Goal: Book appointment/travel/reservation

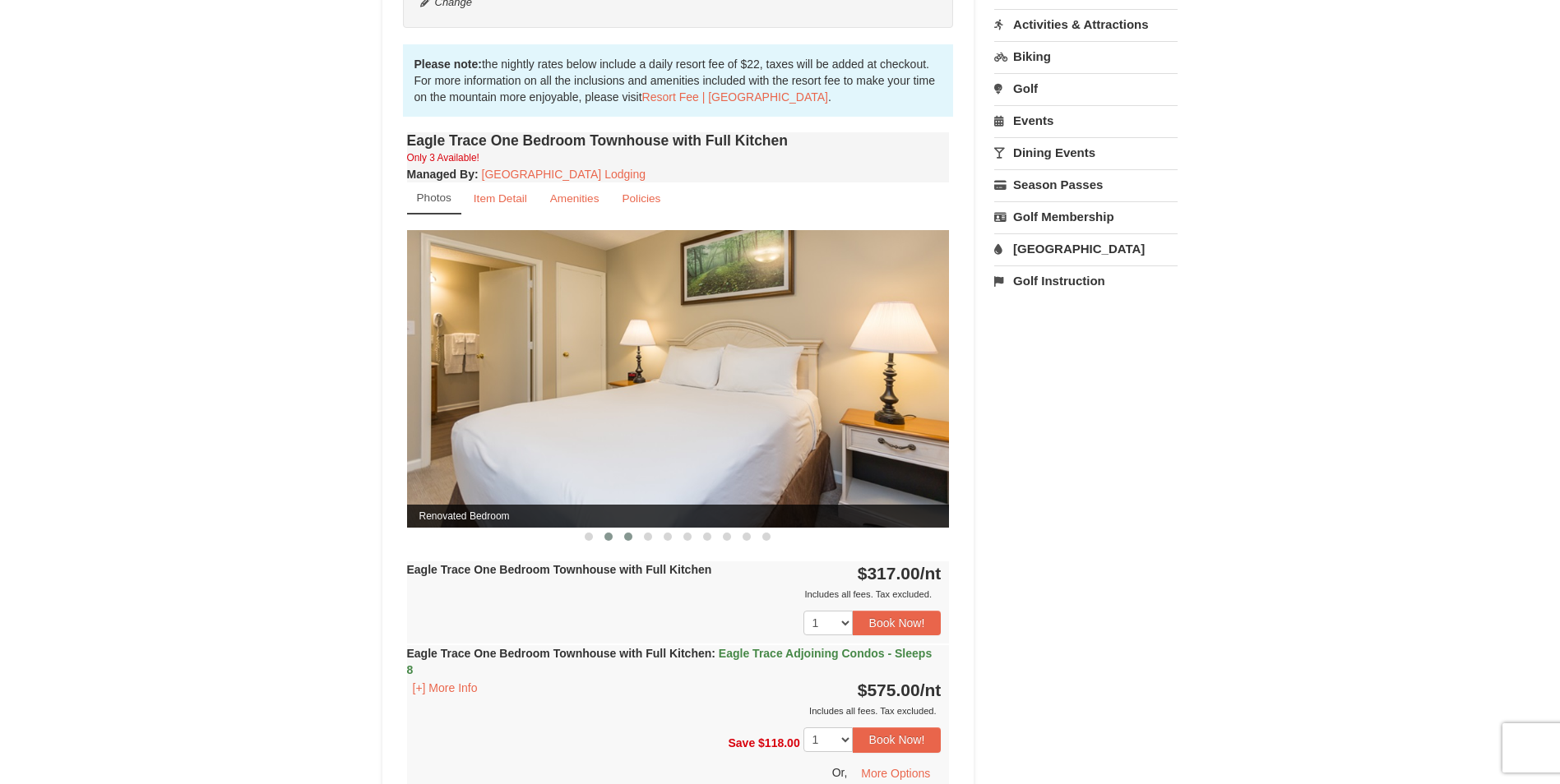
click at [626, 537] on span at bounding box center [628, 537] width 8 height 8
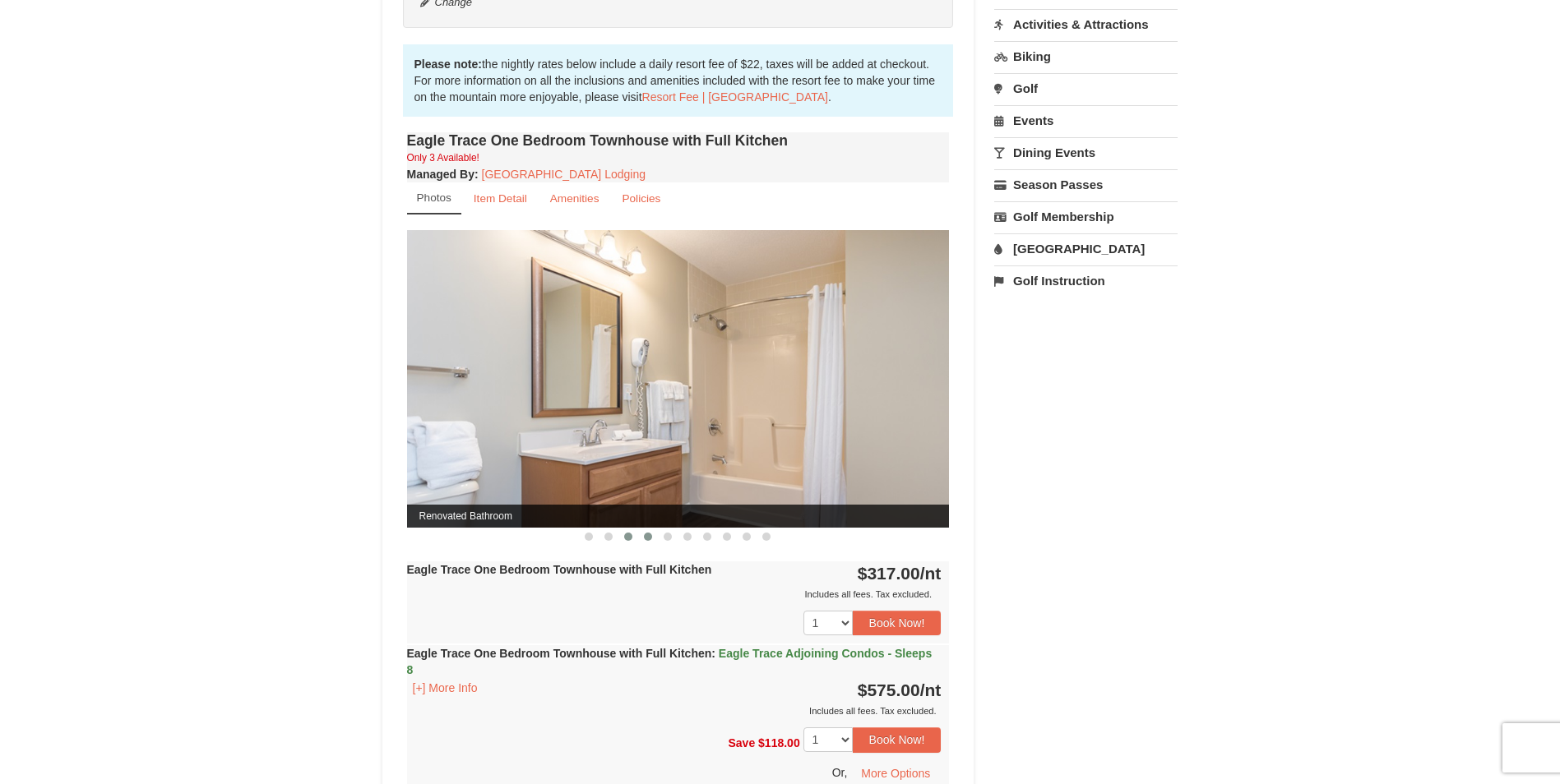
click at [651, 532] on button at bounding box center [648, 537] width 20 height 17
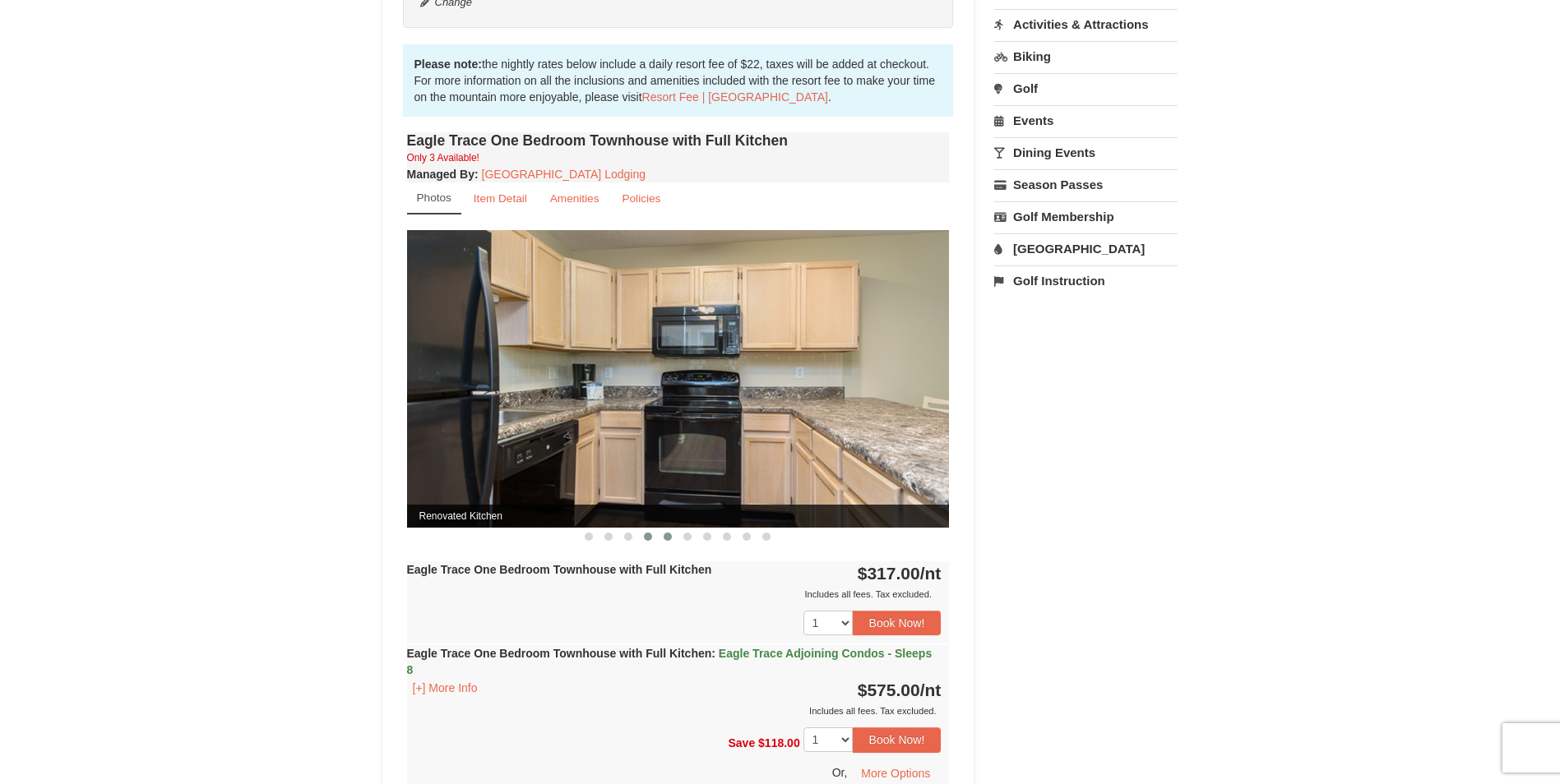
click at [670, 538] on span at bounding box center [668, 537] width 8 height 8
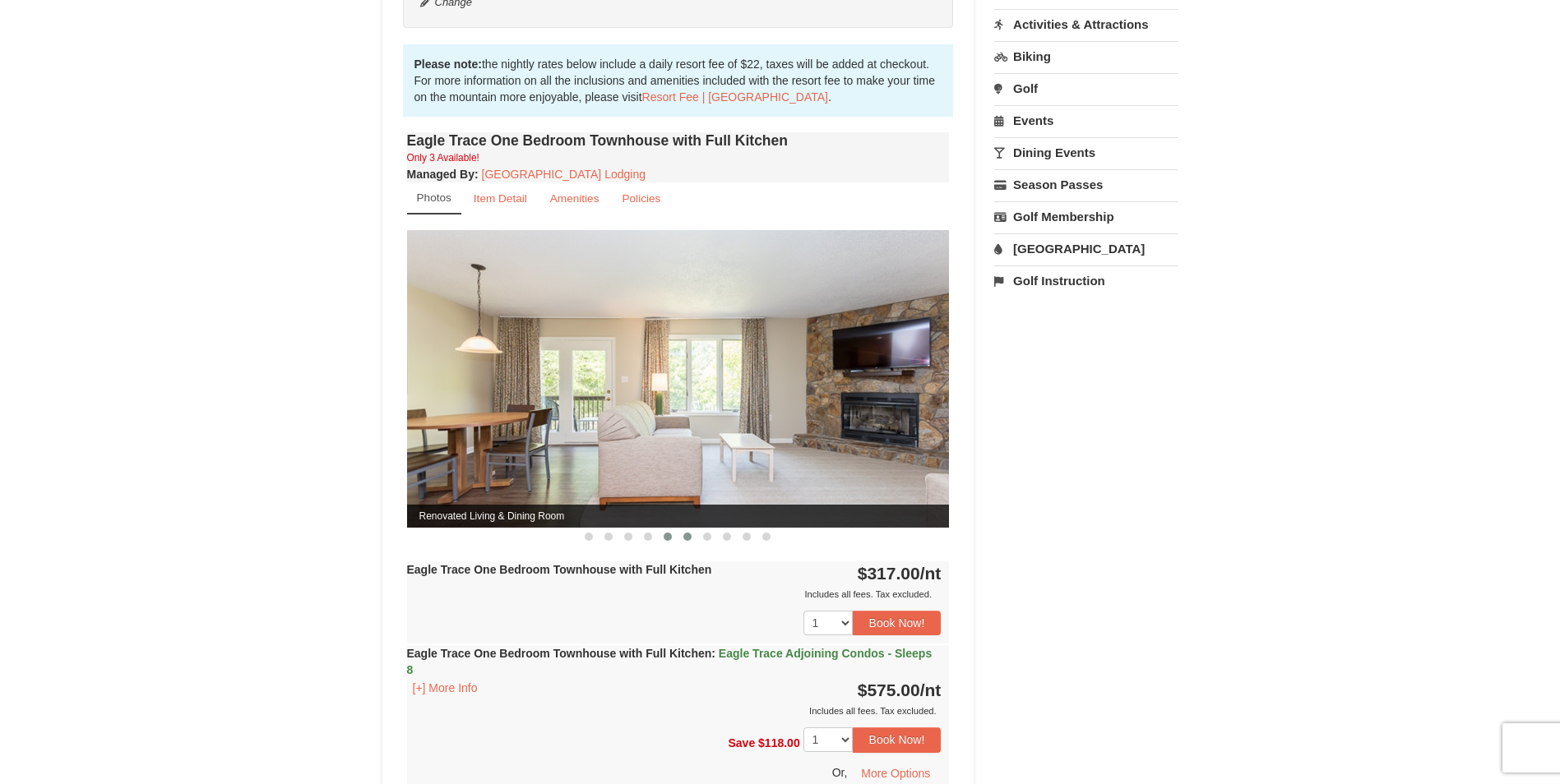
click at [687, 538] on span at bounding box center [688, 537] width 8 height 8
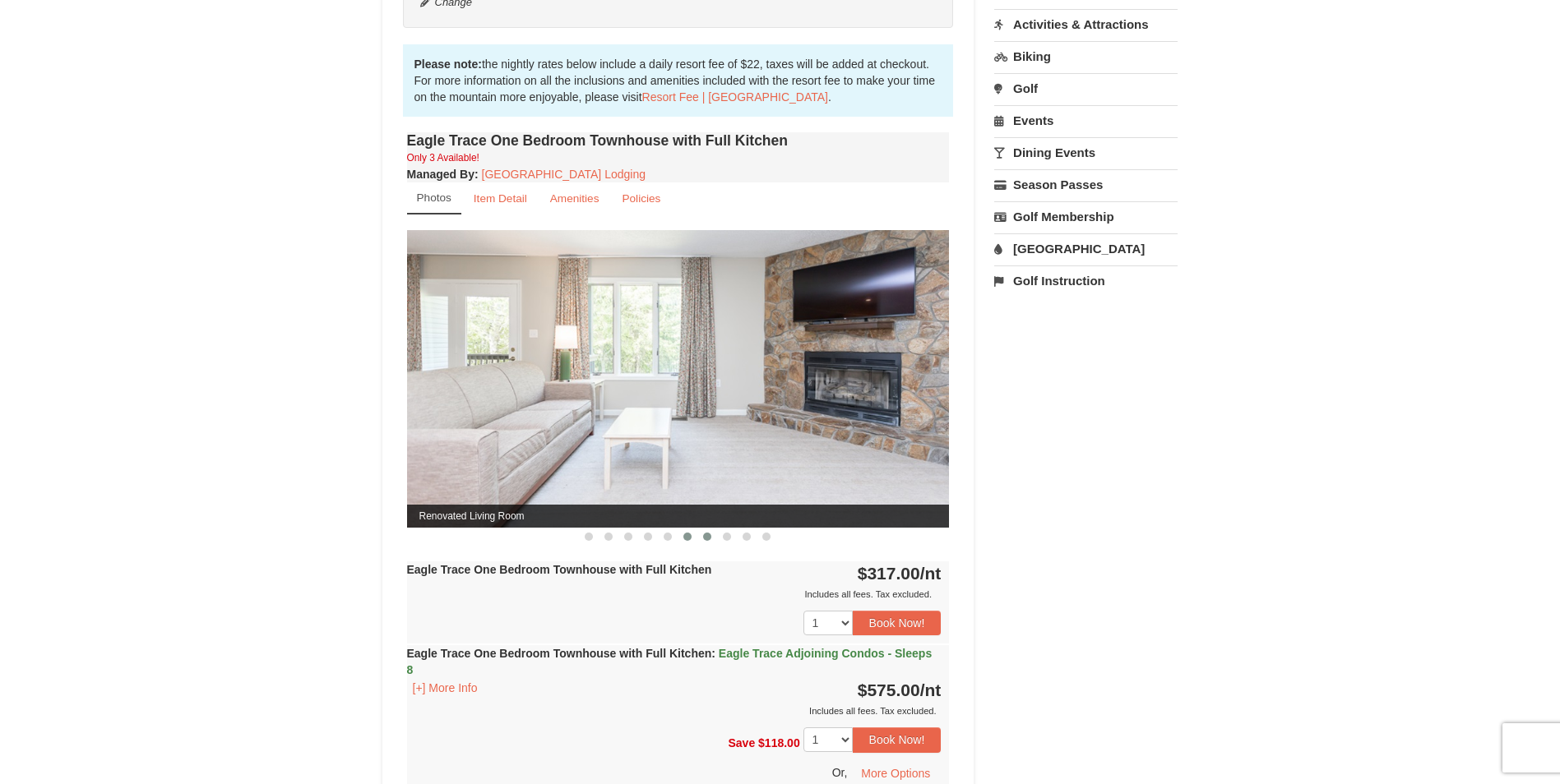
click at [704, 537] on span at bounding box center [707, 537] width 8 height 8
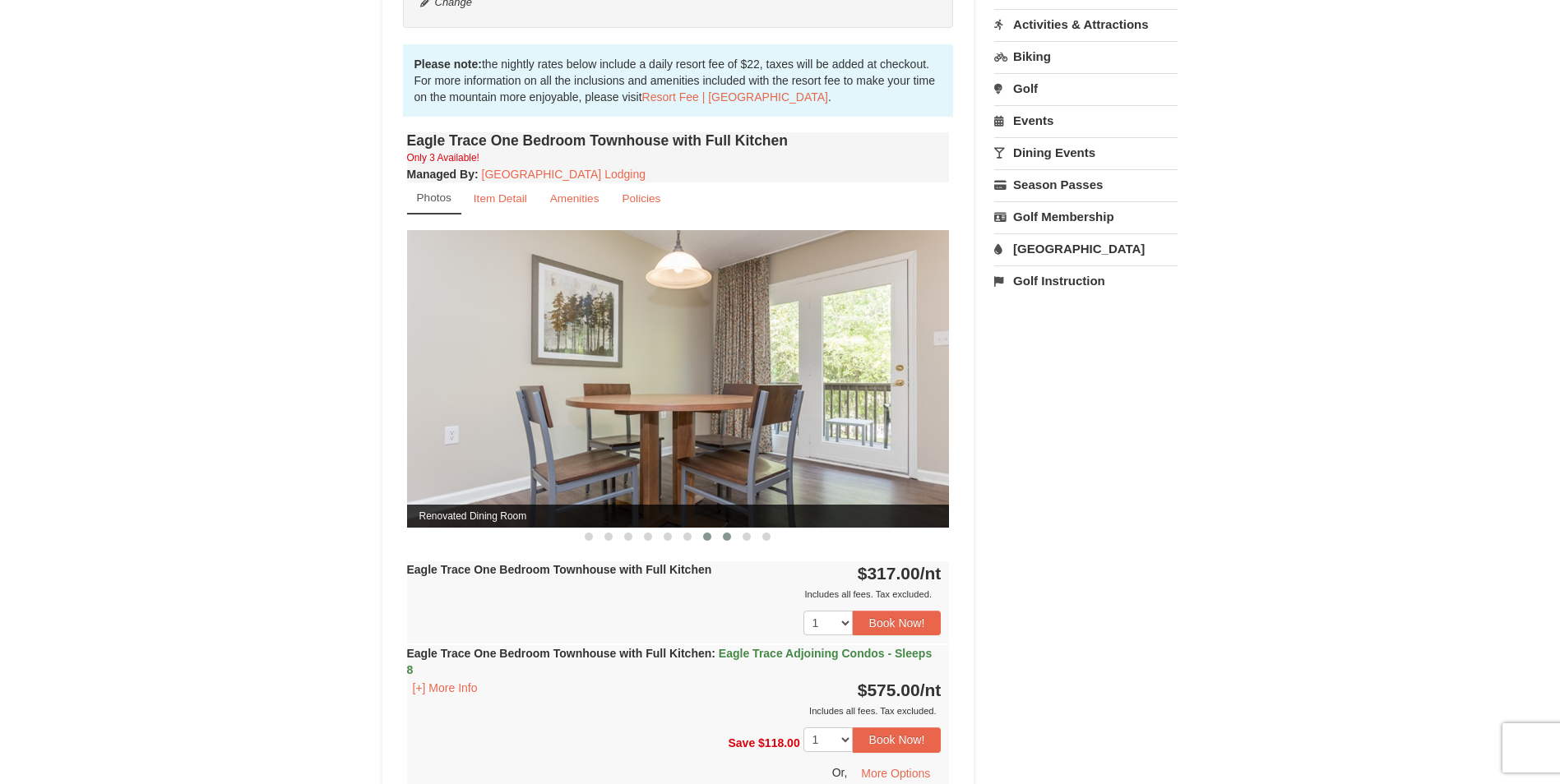
click at [724, 536] on button at bounding box center [727, 537] width 20 height 17
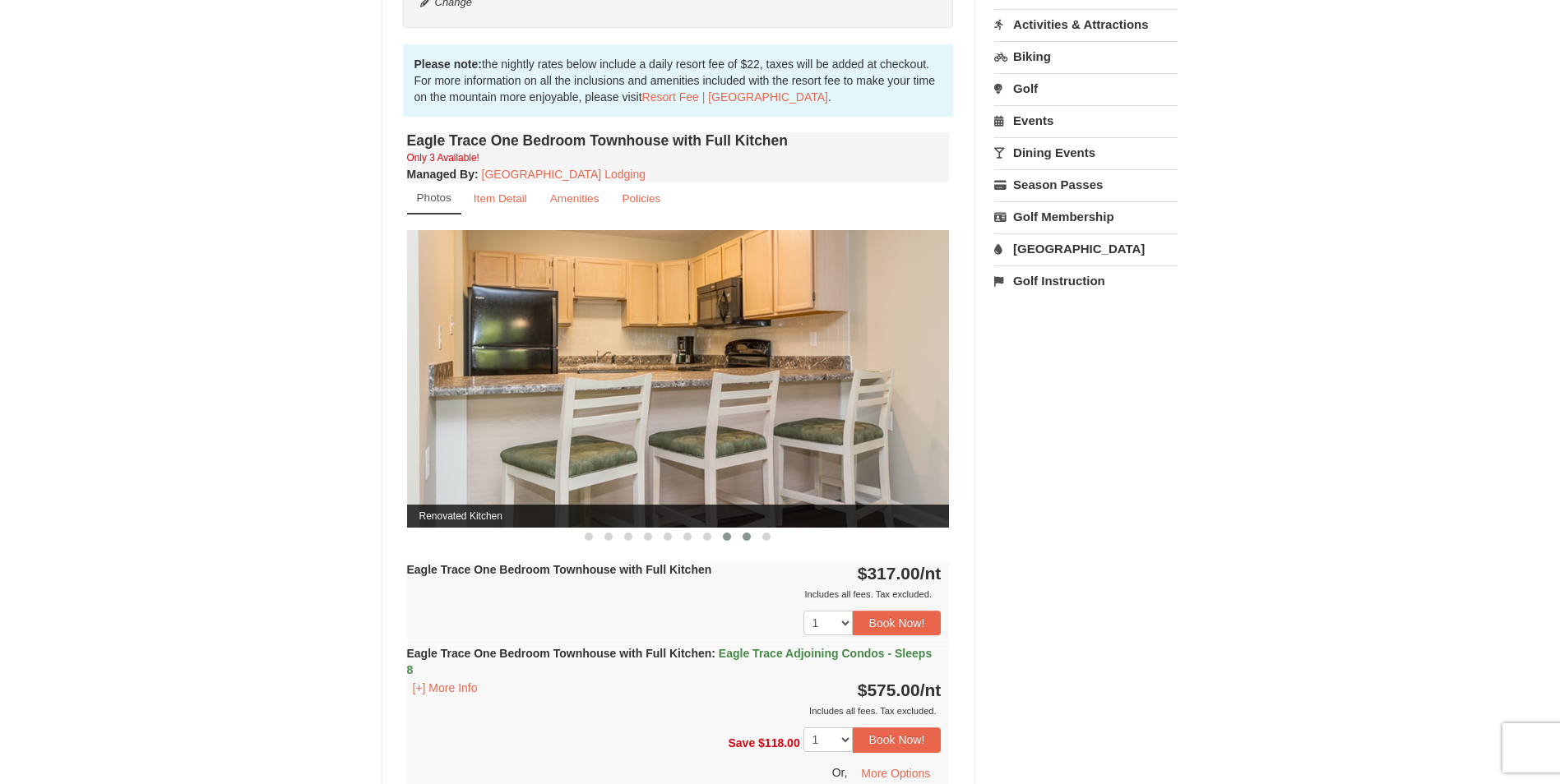
click at [745, 534] on span at bounding box center [747, 537] width 8 height 8
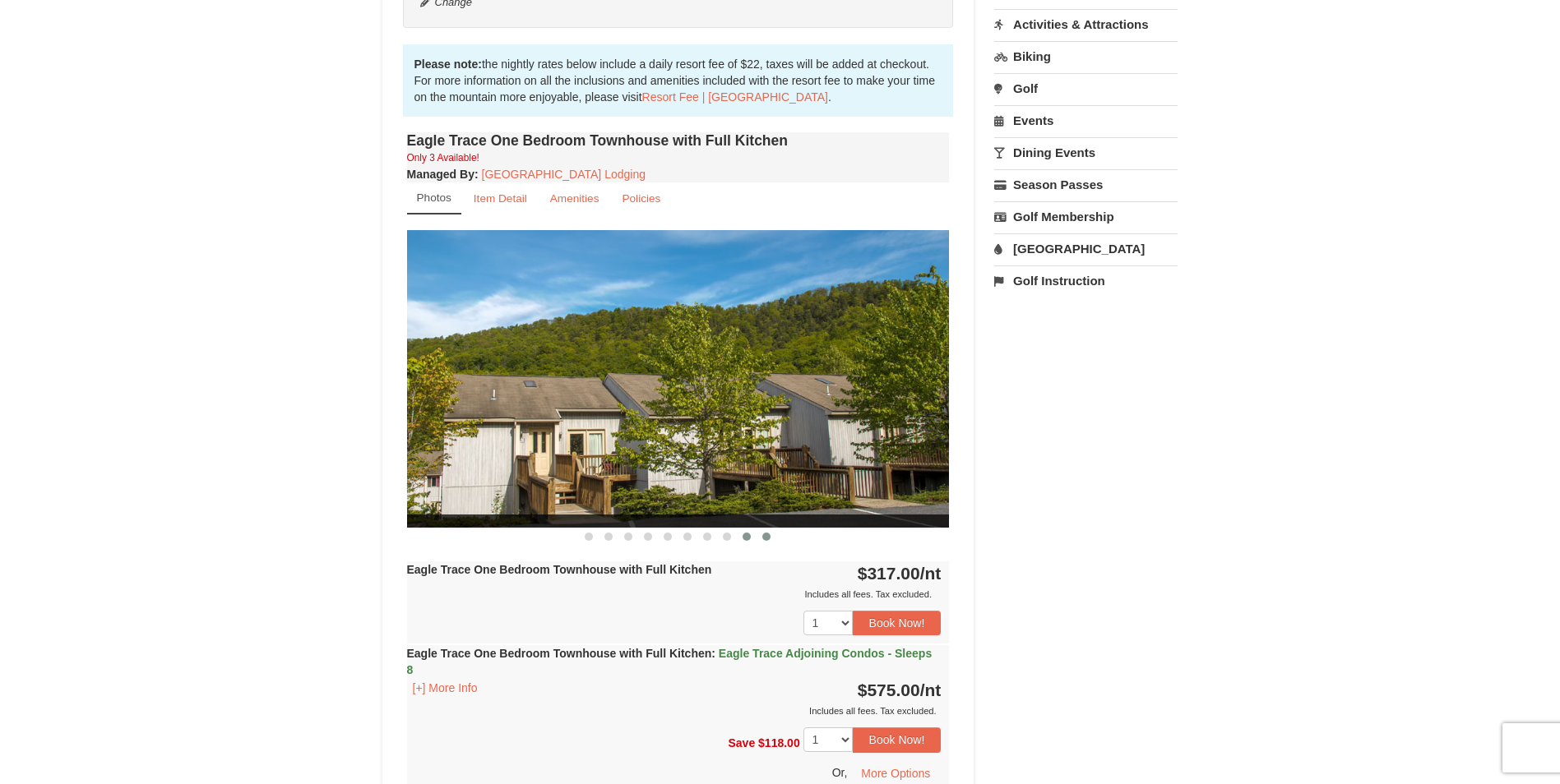
click at [773, 537] on button at bounding box center [767, 537] width 20 height 17
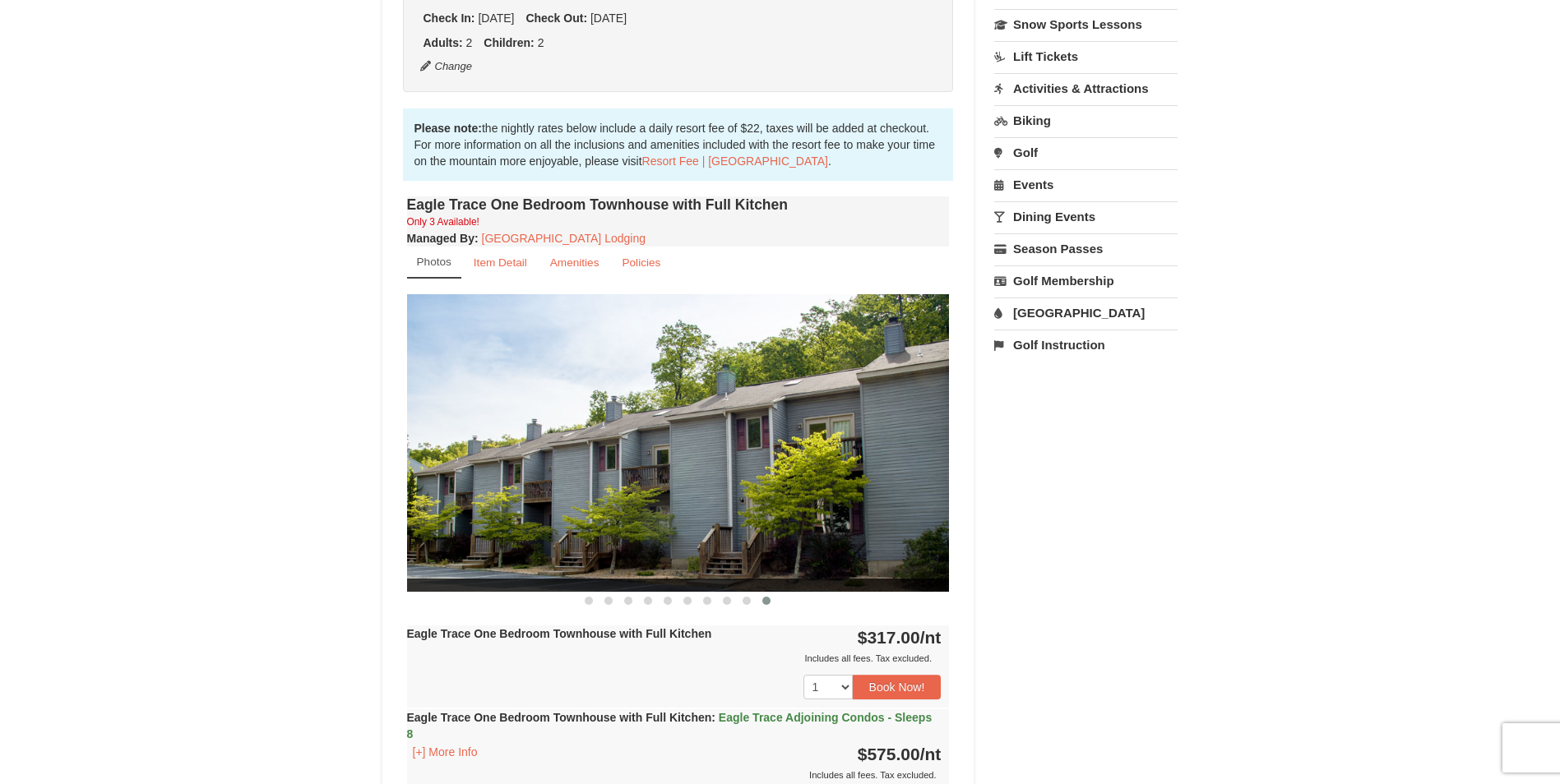
scroll to position [411, 0]
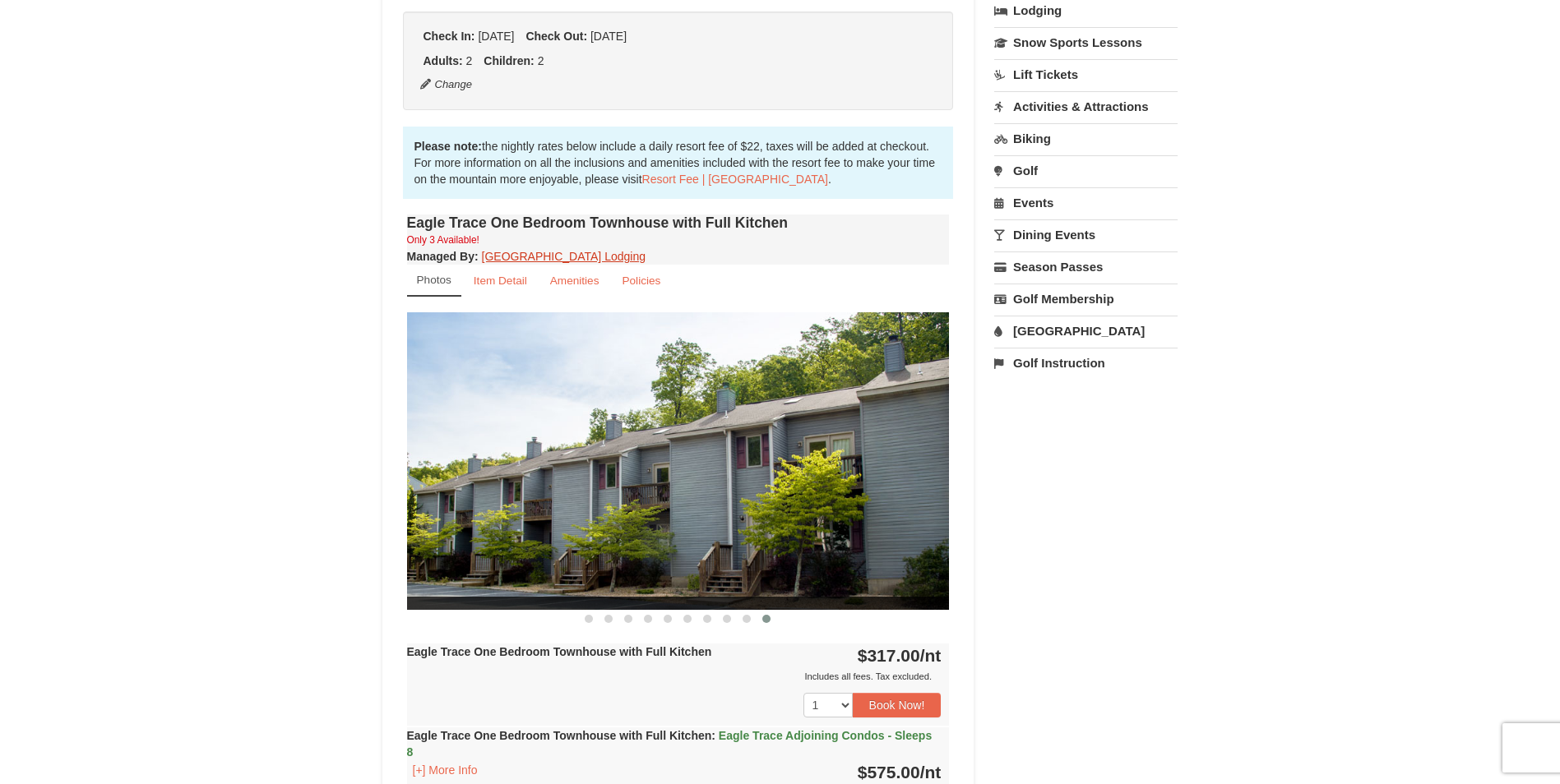
click at [509, 263] on link "[GEOGRAPHIC_DATA] Lodging" at bounding box center [563, 257] width 164 height 13
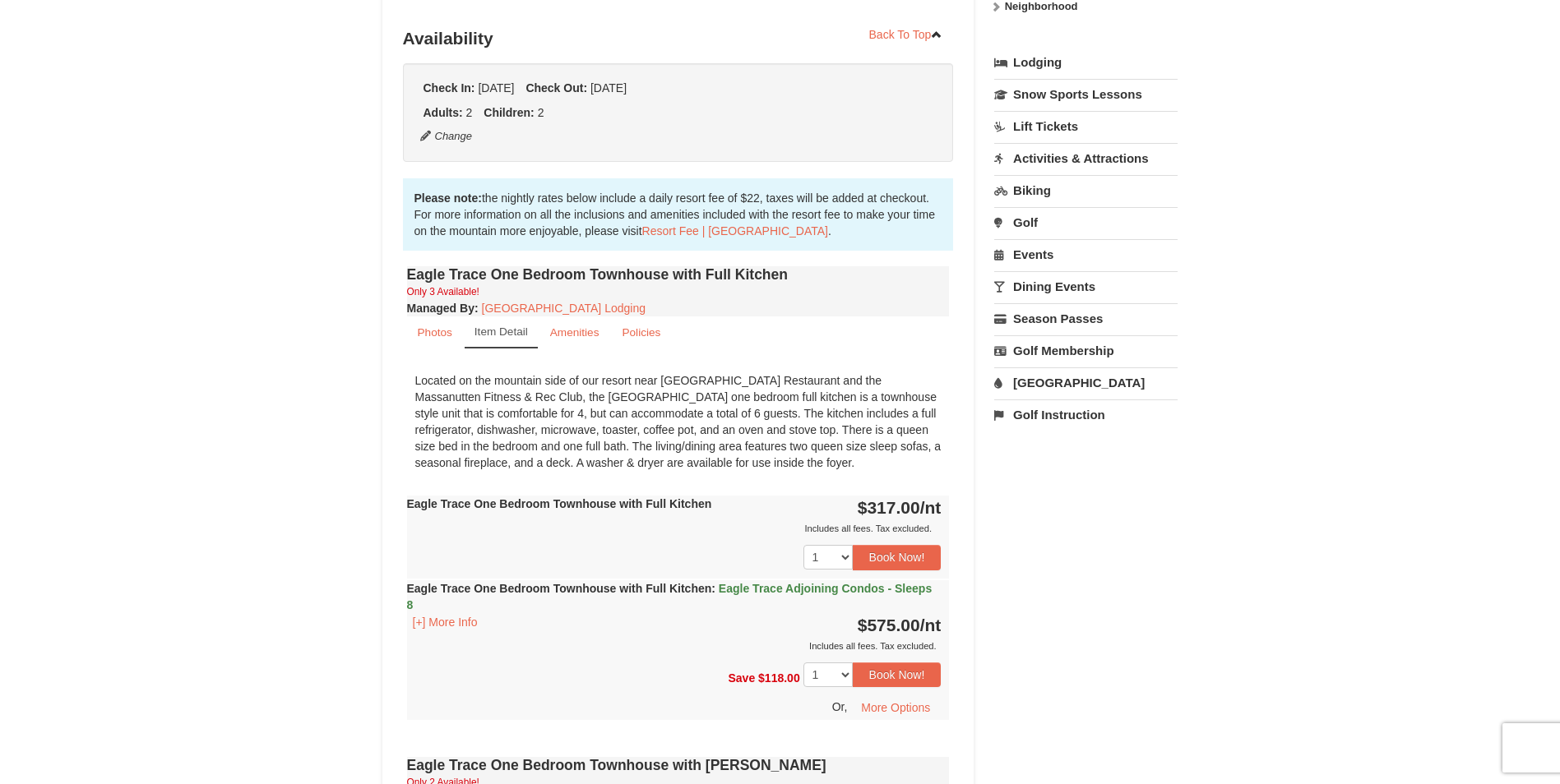
scroll to position [329, 0]
